Goal: Information Seeking & Learning: Learn about a topic

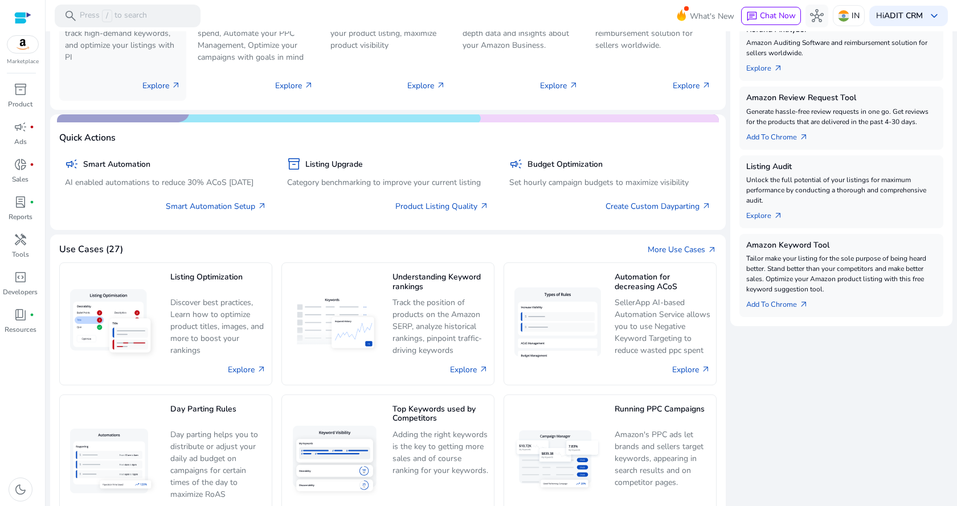
scroll to position [114, 0]
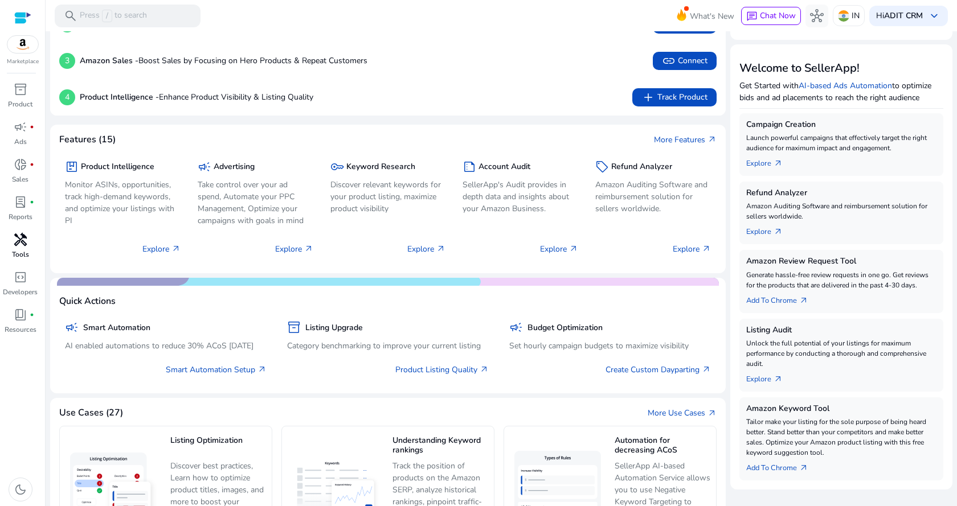
click at [14, 240] on span "handyman" at bounding box center [21, 240] width 14 height 14
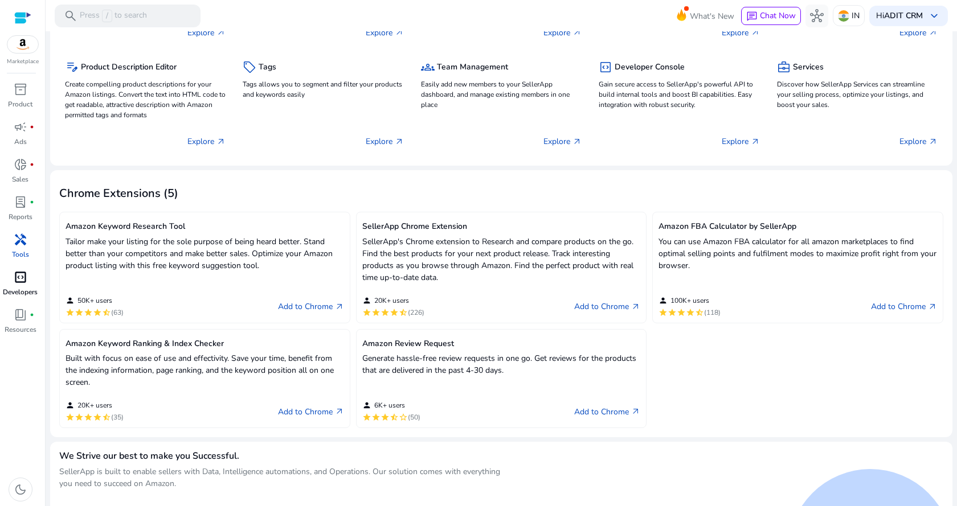
scroll to position [171, 0]
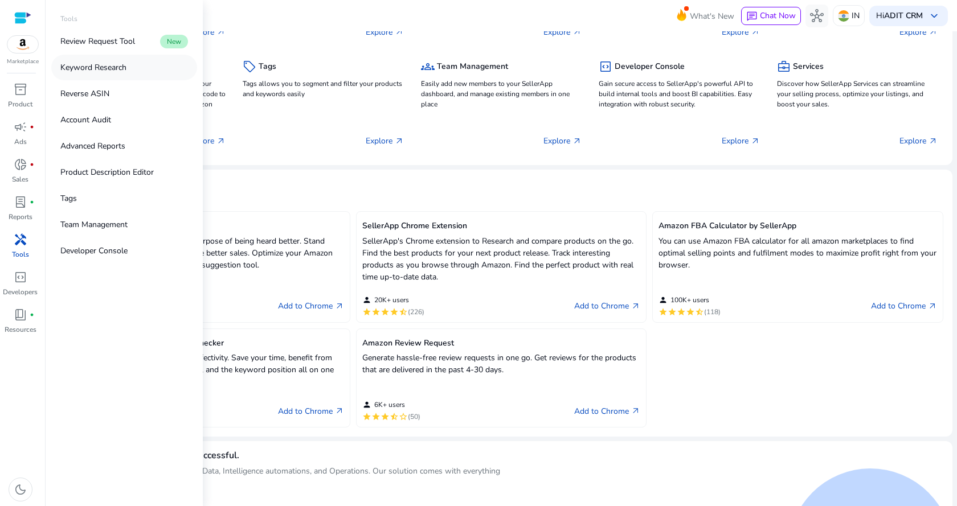
click at [108, 68] on p "Keyword Research" at bounding box center [93, 68] width 66 height 12
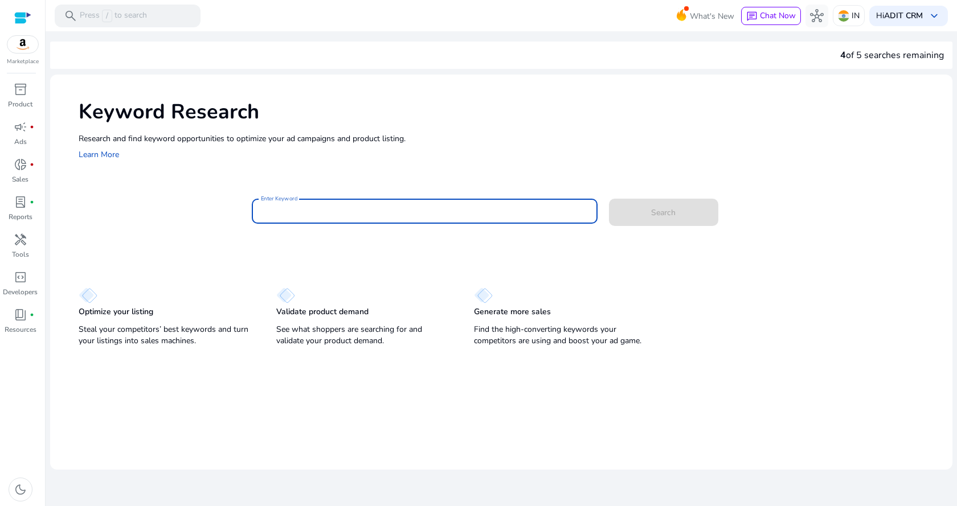
click at [319, 214] on input "Enter Keyword" at bounding box center [425, 211] width 328 height 13
type input "*"
type input "**********"
click at [609, 199] on button "Search" at bounding box center [663, 212] width 109 height 27
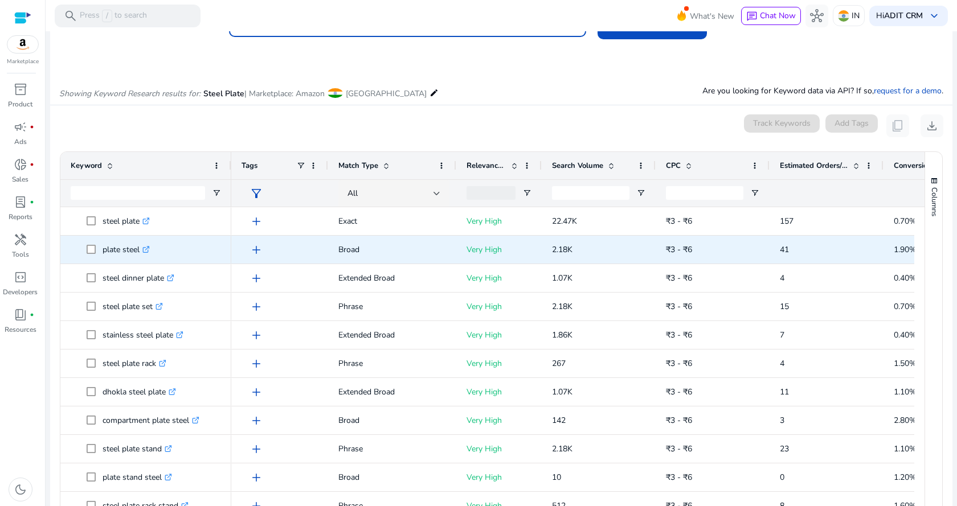
scroll to position [136, 0]
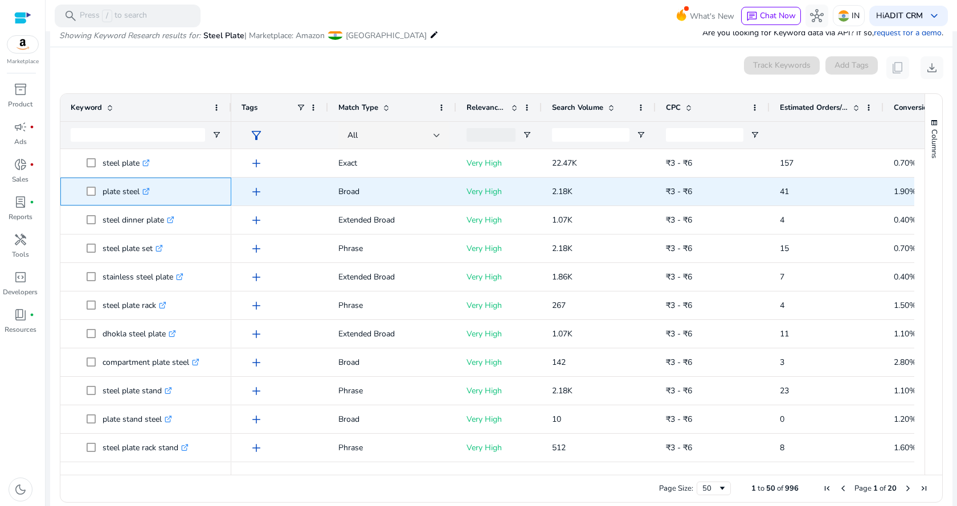
drag, startPoint x: 102, startPoint y: 190, endPoint x: 140, endPoint y: 198, distance: 38.9
click at [140, 198] on span "plate steel .st0{fill:#2c8af8}" at bounding box center [154, 191] width 134 height 23
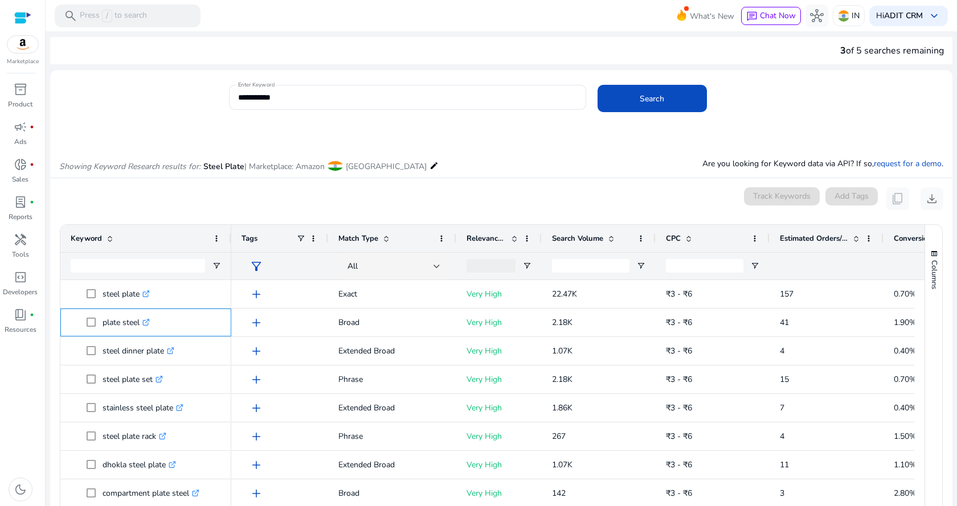
scroll to position [0, 0]
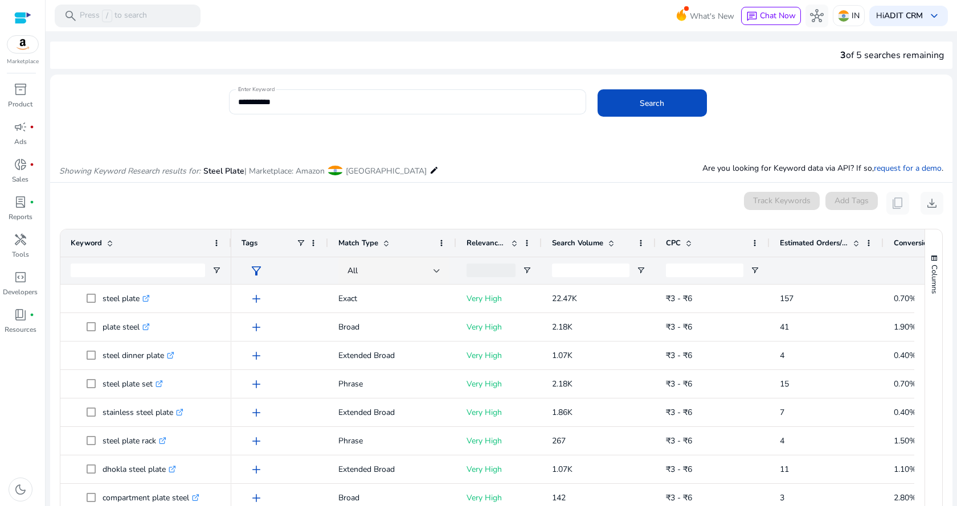
click at [198, 205] on div "0 keyword(s) selected Track Keywords Add Tags content_copy download" at bounding box center [501, 203] width 884 height 23
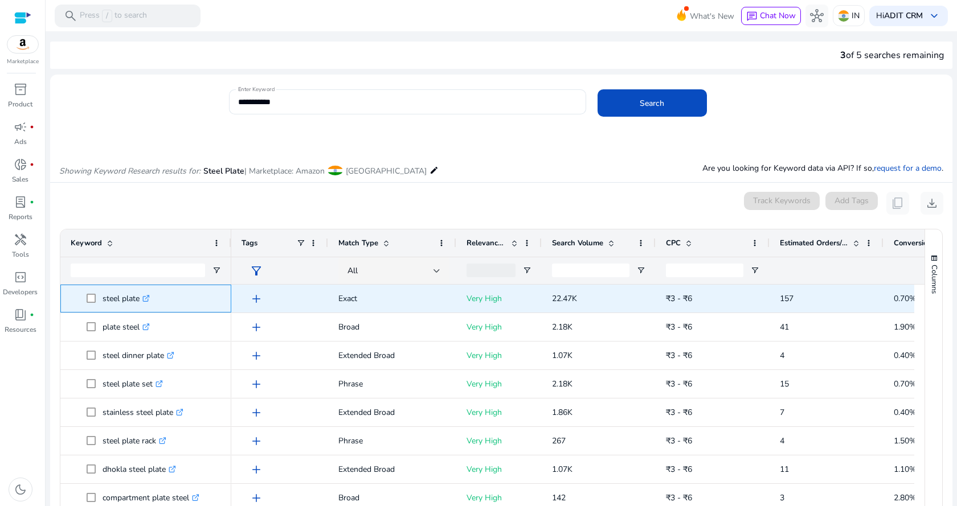
drag, startPoint x: 101, startPoint y: 295, endPoint x: 138, endPoint y: 298, distance: 37.8
click at [138, 298] on span "steel plate .st0{fill:#2c8af8}" at bounding box center [154, 298] width 134 height 23
copy span "steel plate"
